Goal: Task Accomplishment & Management: Manage account settings

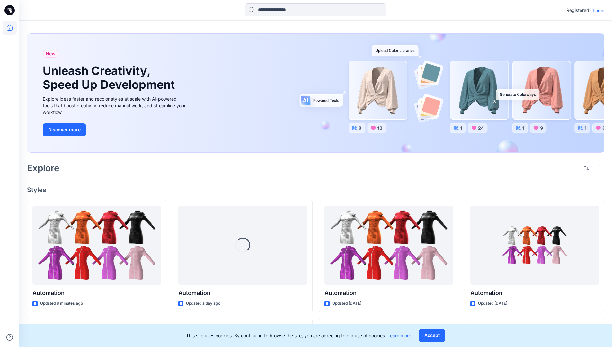
click at [597, 10] on p "Login" at bounding box center [599, 10] width 12 height 7
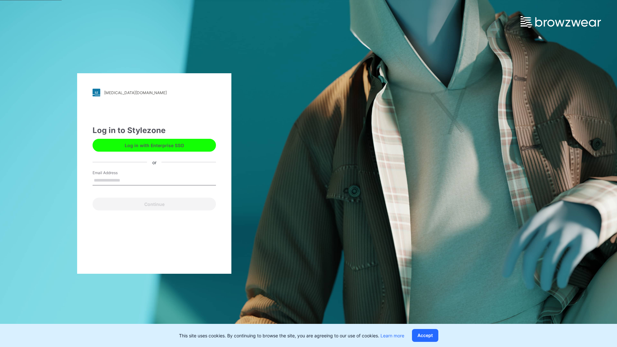
click at [127, 180] on input "Email Address" at bounding box center [154, 181] width 123 height 10
type input "**********"
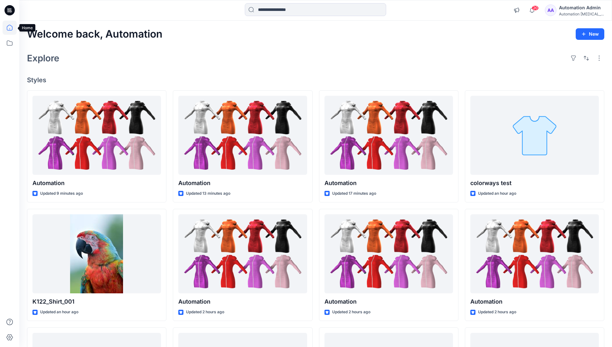
click at [12, 28] on icon at bounding box center [10, 28] width 6 height 6
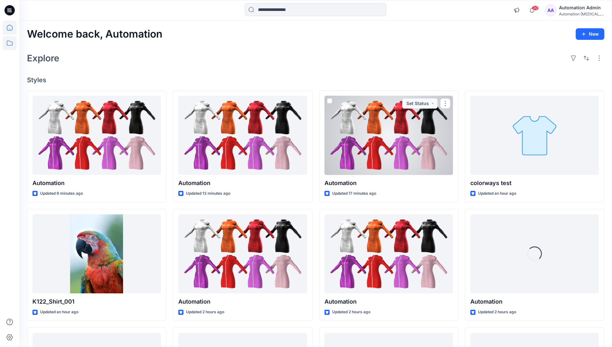
click at [11, 45] on icon at bounding box center [10, 43] width 14 height 14
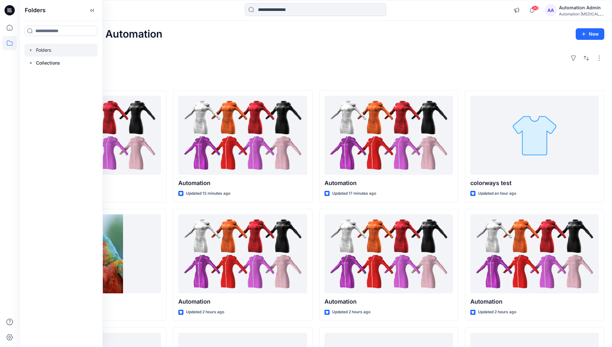
click at [47, 48] on div at bounding box center [60, 50] width 73 height 13
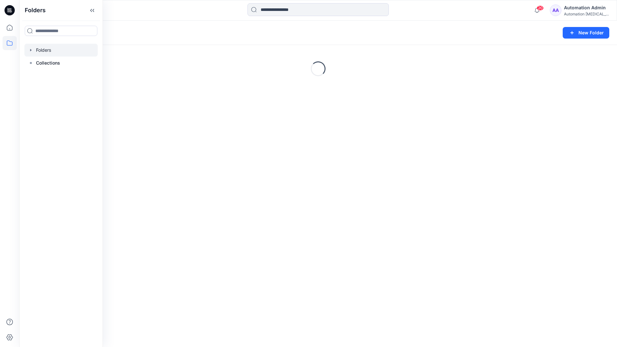
click at [323, 173] on div "Folders New Folder Loading..." at bounding box center [318, 184] width 598 height 326
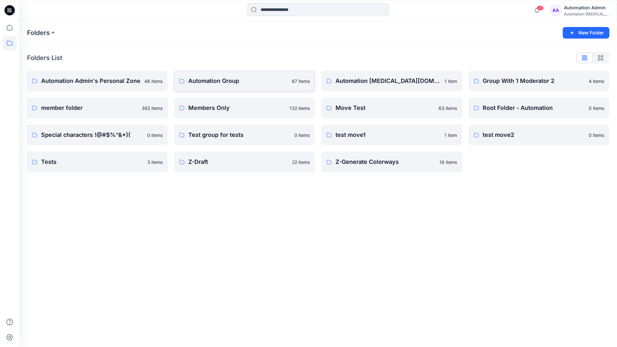
click at [219, 83] on p "Automation Group" at bounding box center [238, 80] width 100 height 9
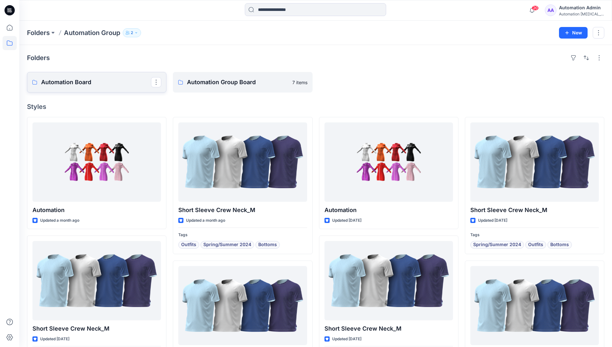
click at [127, 90] on link "Automation Board" at bounding box center [96, 82] width 139 height 21
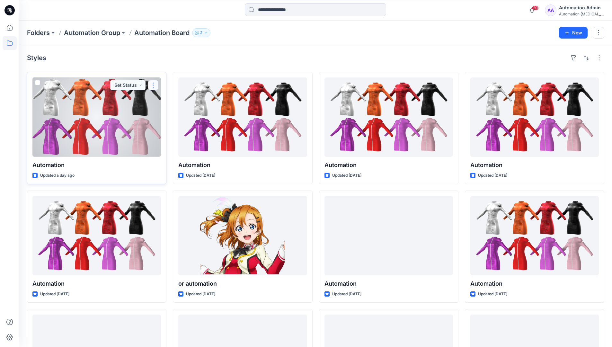
click at [152, 87] on button "button" at bounding box center [153, 85] width 10 height 10
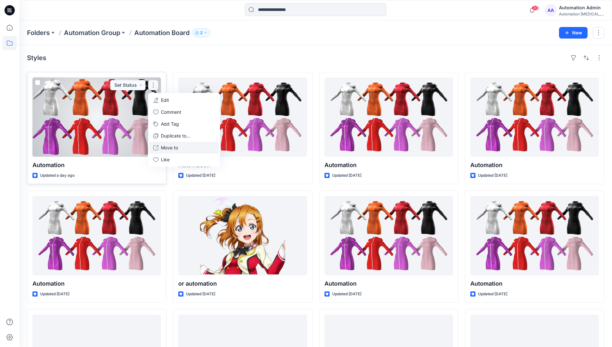
click at [166, 147] on p "Move to" at bounding box center [169, 147] width 17 height 7
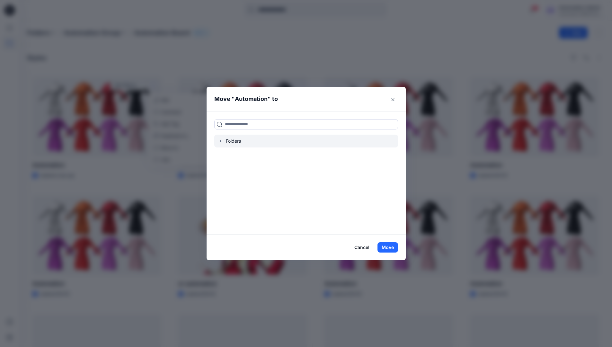
click at [223, 142] on icon "button" at bounding box center [220, 140] width 5 height 5
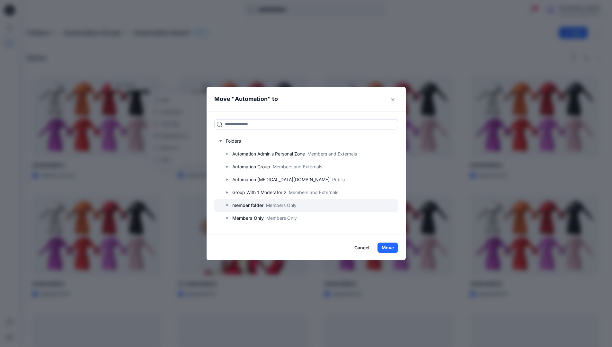
click at [249, 207] on p "member folder" at bounding box center [247, 205] width 31 height 8
click at [393, 247] on button "Move" at bounding box center [388, 248] width 21 height 10
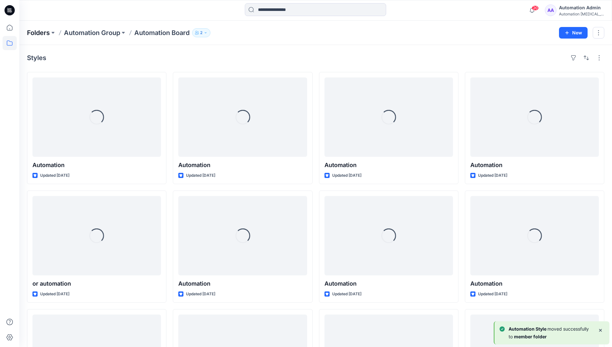
click at [40, 33] on p "Folders" at bounding box center [38, 32] width 23 height 9
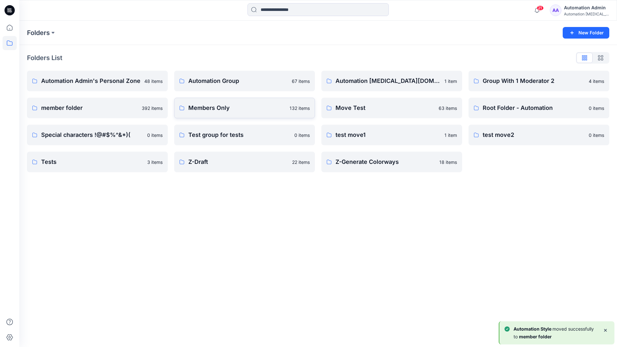
click at [227, 109] on p "Members Only" at bounding box center [236, 107] width 97 height 9
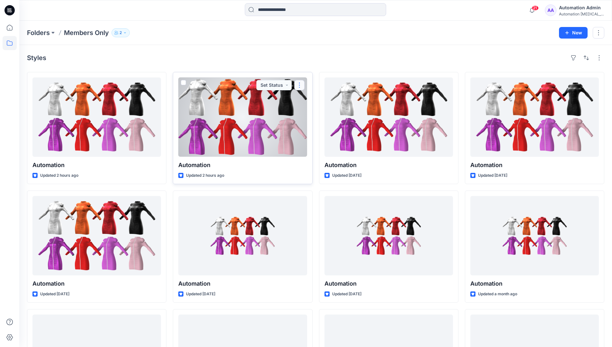
click at [300, 84] on button "button" at bounding box center [299, 85] width 10 height 10
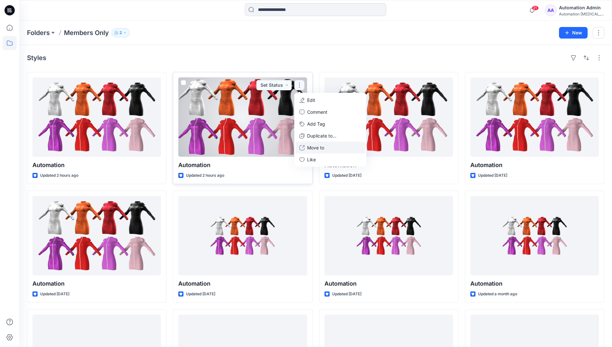
click at [312, 145] on p "Move to" at bounding box center [315, 147] width 17 height 7
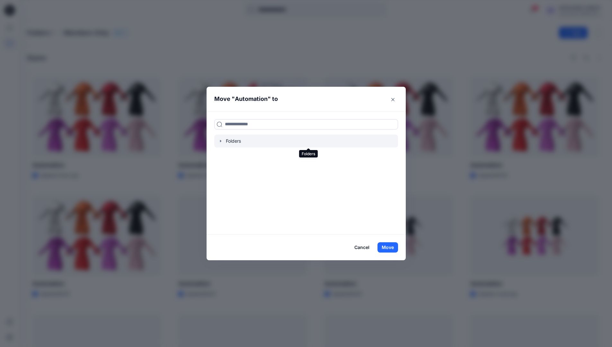
click at [223, 141] on icon "button" at bounding box center [220, 140] width 5 height 5
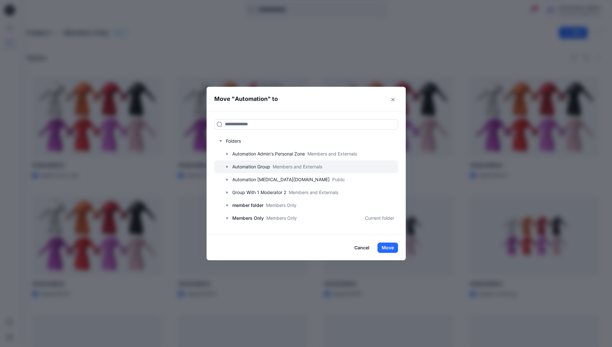
click at [230, 166] on icon "button" at bounding box center [227, 166] width 5 height 5
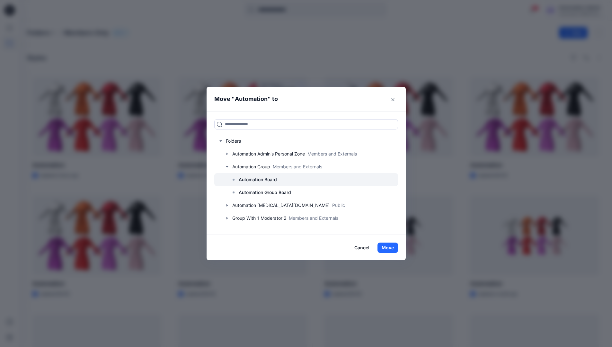
click at [248, 176] on p "Automation Board" at bounding box center [258, 180] width 38 height 8
click at [389, 248] on button "Move" at bounding box center [388, 248] width 21 height 10
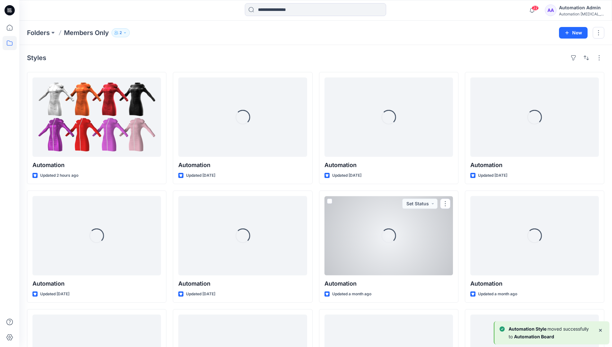
click at [570, 10] on div "Automation Admin" at bounding box center [581, 8] width 45 height 8
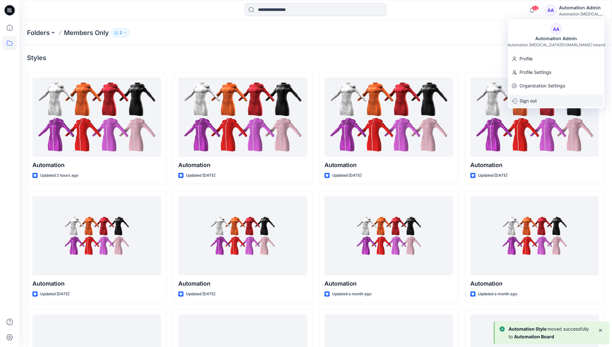
click at [531, 99] on p "Sign out" at bounding box center [528, 101] width 17 height 12
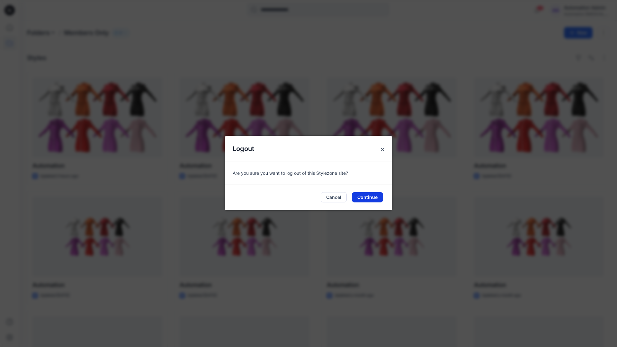
click at [369, 196] on button "Continue" at bounding box center [367, 197] width 31 height 10
